Goal: Information Seeking & Learning: Learn about a topic

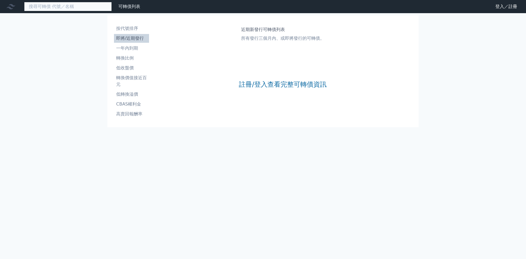
click at [91, 8] on input at bounding box center [68, 6] width 88 height 9
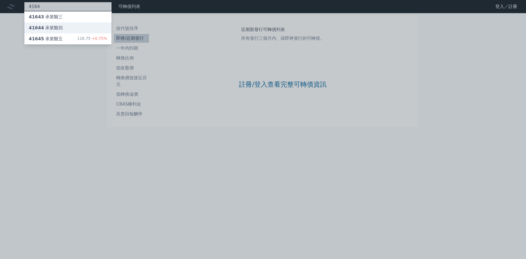
type input "4164"
click at [46, 30] on div "41644 承業醫四" at bounding box center [46, 28] width 34 height 7
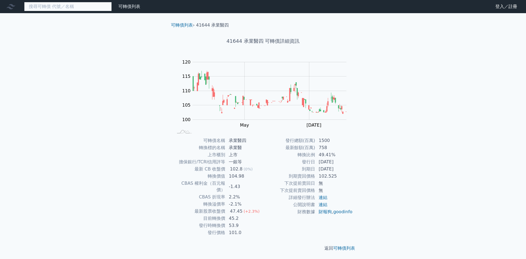
click at [43, 10] on input at bounding box center [68, 6] width 88 height 9
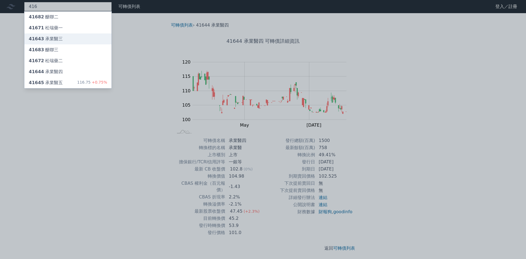
type input "416"
click at [43, 39] on div "41643 承業醫三" at bounding box center [46, 39] width 34 height 7
